Goal: Information Seeking & Learning: Check status

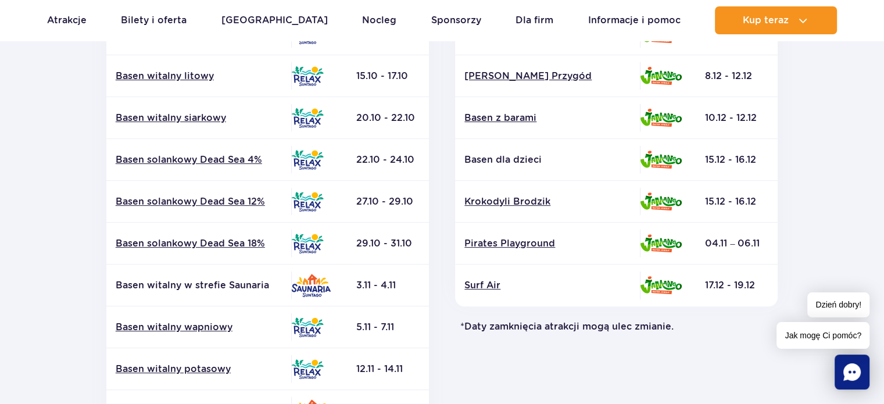
scroll to position [523, 0]
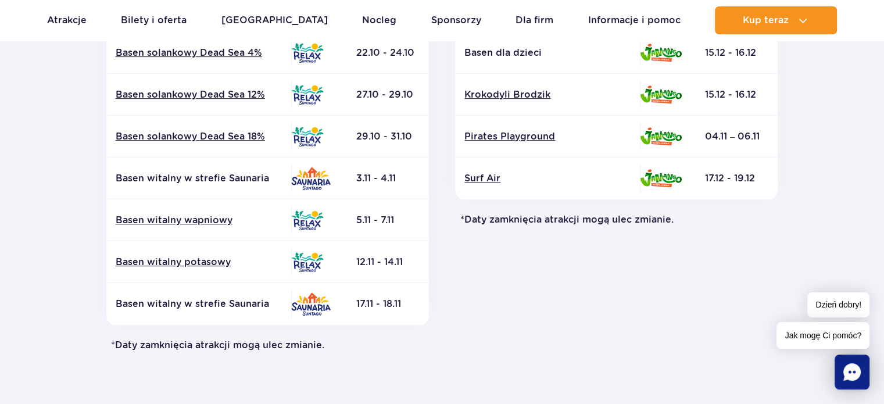
click at [549, 292] on div "Jamango Atrakcja Strefa Data zamknięcia* Basen z falami Zjeżdżalnie Surf Air" at bounding box center [616, 37] width 349 height 630
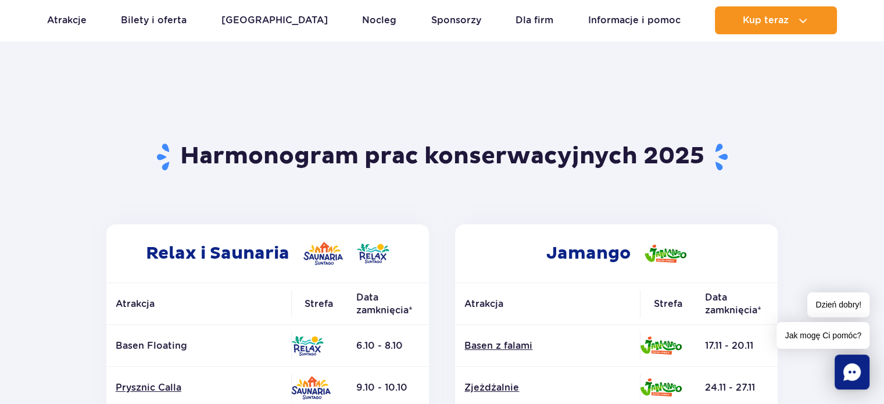
scroll to position [0, 0]
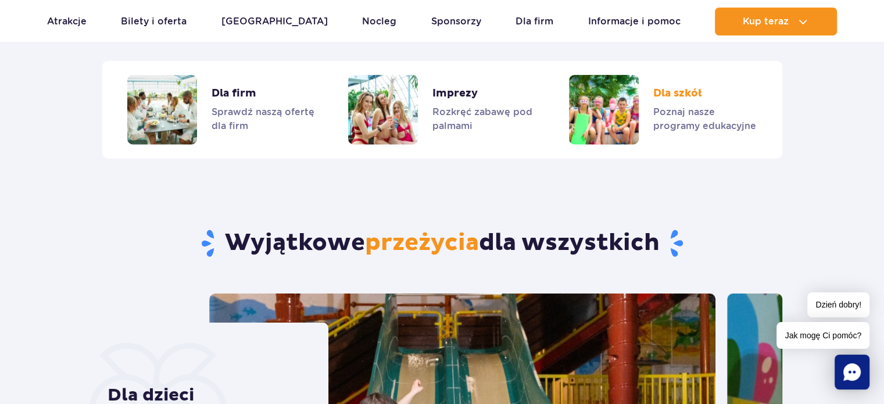
scroll to position [3021, 0]
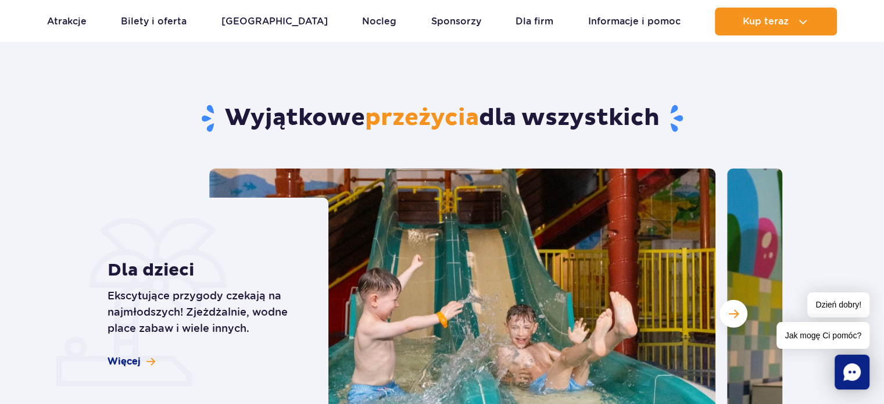
click at [151, 131] on div "Wyjątkowe przeżycia dla wszystkich Dla dzieci Ekscytujące przygody czekają na n…" at bounding box center [442, 409] width 698 height 751
